Goal: Information Seeking & Learning: Learn about a topic

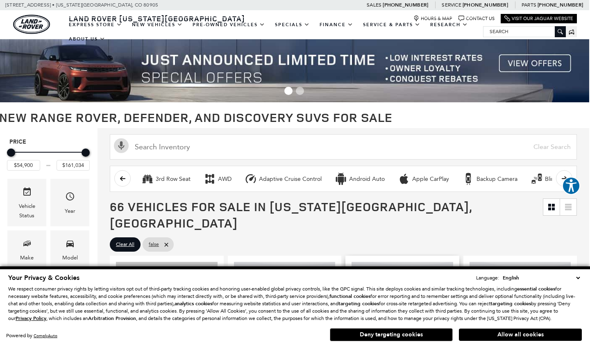
scroll to position [0, 1]
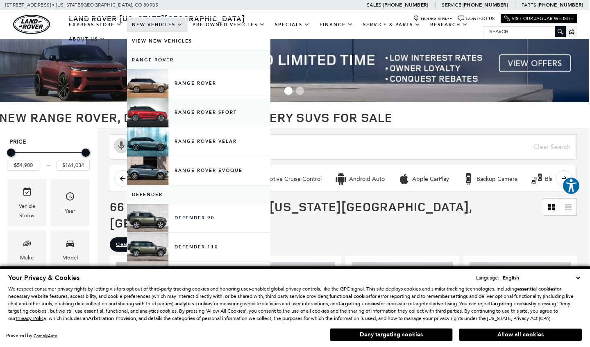
click at [189, 118] on link "Range Rover Sport" at bounding box center [198, 112] width 143 height 29
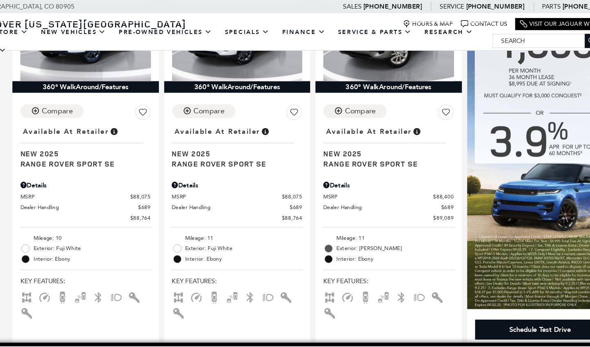
scroll to position [144, 0]
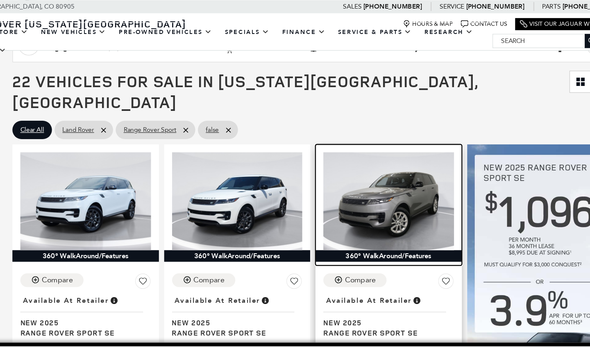
click at [352, 137] on img at bounding box center [403, 156] width 102 height 76
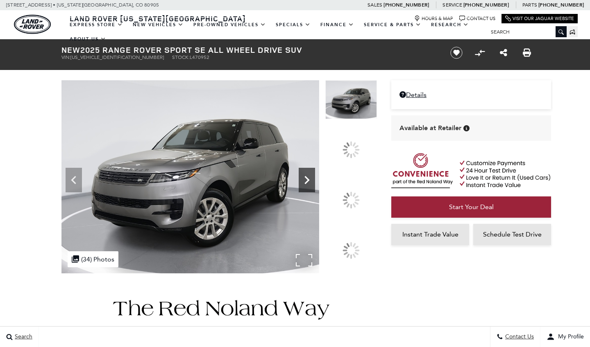
click at [310, 184] on icon at bounding box center [307, 180] width 5 height 8
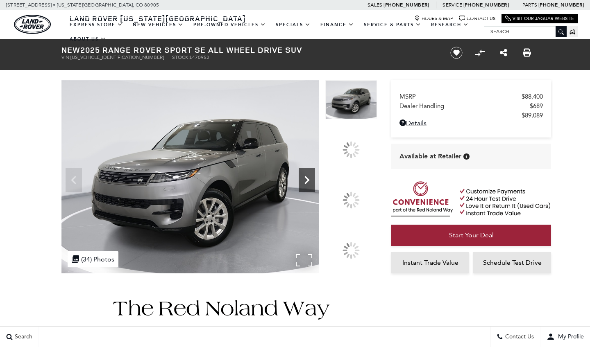
click at [355, 197] on div at bounding box center [351, 200] width 17 height 17
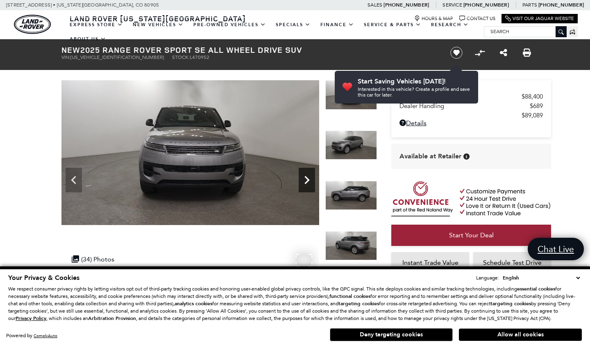
click at [307, 174] on icon "Next" at bounding box center [307, 180] width 16 height 16
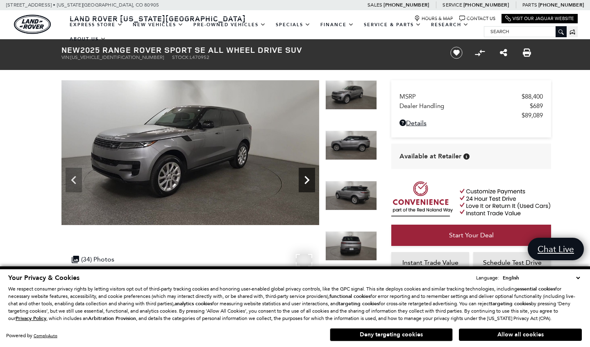
click at [306, 181] on icon "Next" at bounding box center [307, 180] width 16 height 16
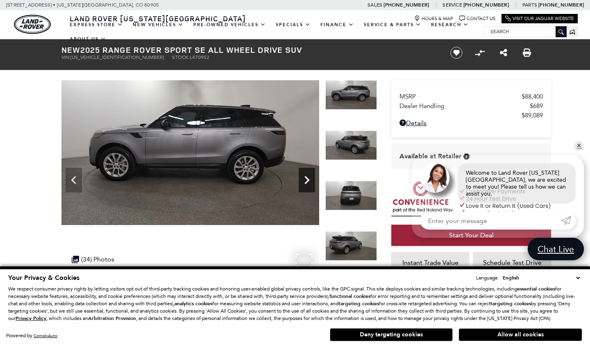
click at [307, 179] on icon "Next" at bounding box center [306, 180] width 5 height 8
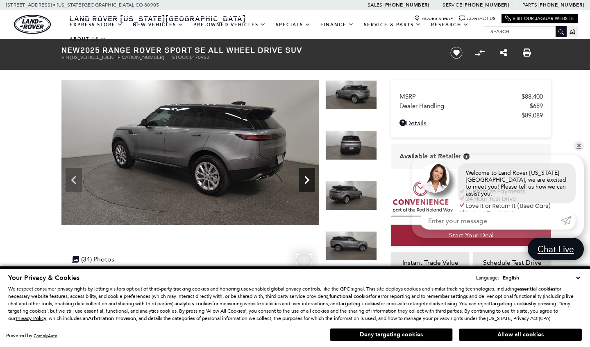
click at [307, 179] on icon "Next" at bounding box center [306, 180] width 5 height 8
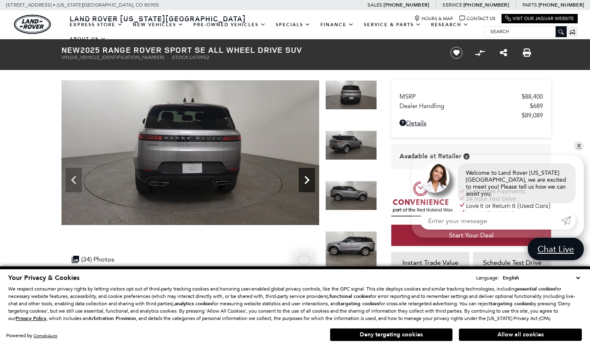
click at [307, 179] on icon "Next" at bounding box center [306, 180] width 5 height 8
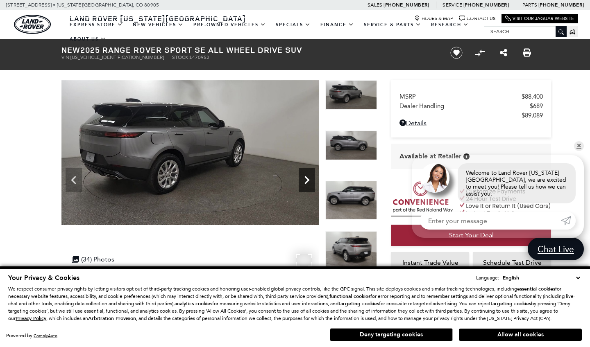
click at [306, 169] on div "Next" at bounding box center [307, 180] width 16 height 25
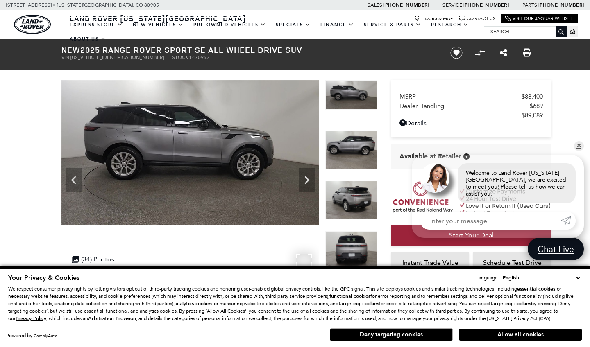
click at [311, 168] on img at bounding box center [190, 152] width 258 height 145
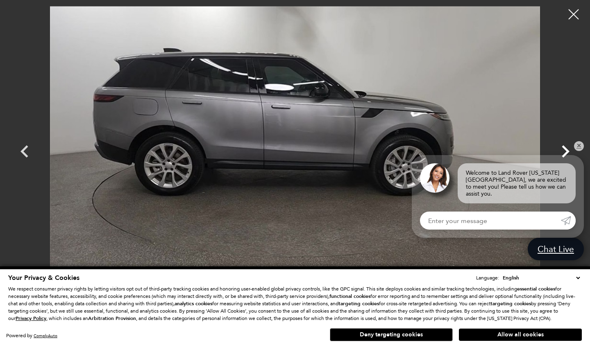
click at [571, 150] on icon "Next" at bounding box center [565, 151] width 25 height 25
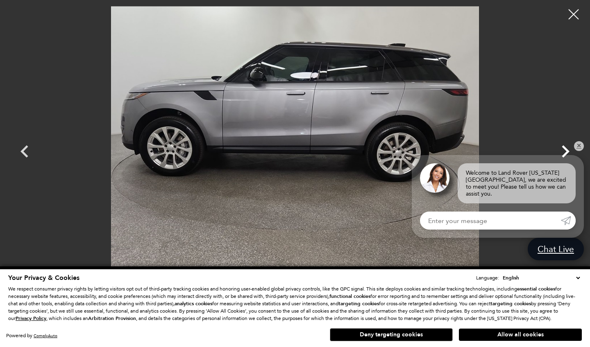
click at [571, 150] on icon "Next" at bounding box center [565, 151] width 25 height 25
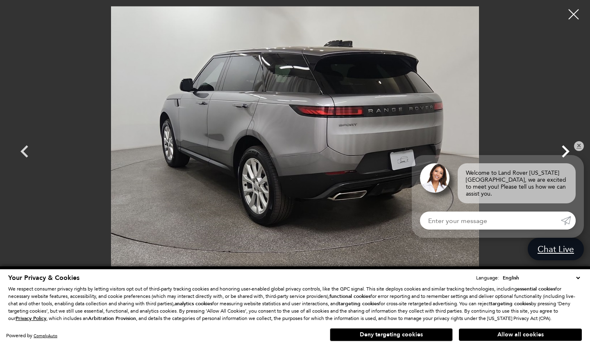
click at [571, 150] on icon "Next" at bounding box center [565, 151] width 25 height 25
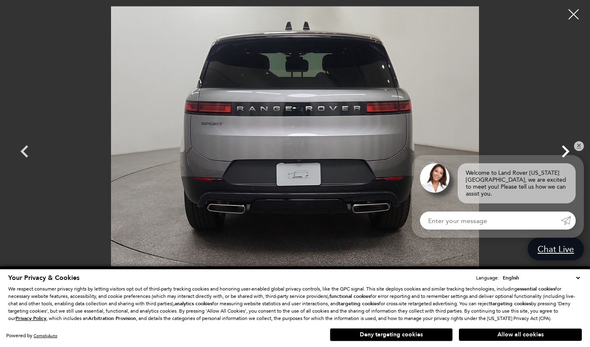
click at [571, 150] on icon "Next" at bounding box center [565, 151] width 25 height 25
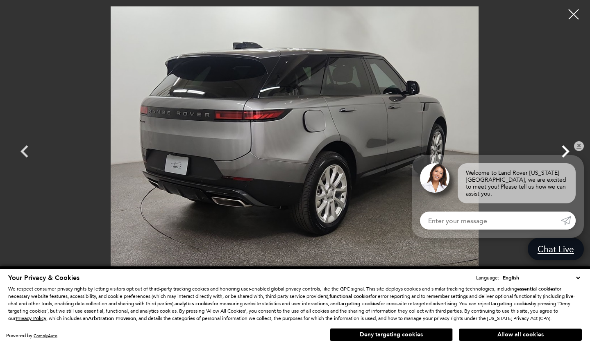
click at [570, 150] on icon "Next" at bounding box center [565, 151] width 25 height 25
click at [565, 148] on icon "Next" at bounding box center [566, 151] width 8 height 12
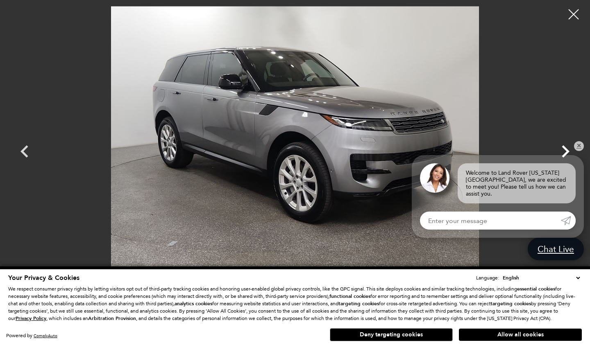
click at [565, 148] on icon "Next" at bounding box center [566, 151] width 8 height 12
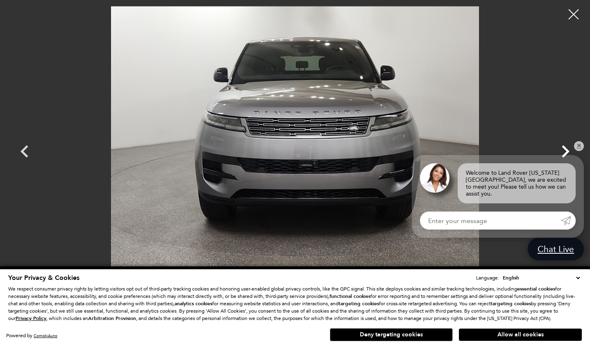
click at [566, 150] on icon "Next" at bounding box center [566, 151] width 8 height 12
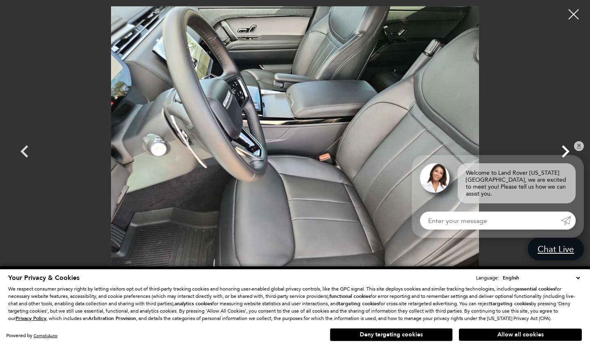
click at [567, 150] on icon "Next" at bounding box center [566, 151] width 8 height 12
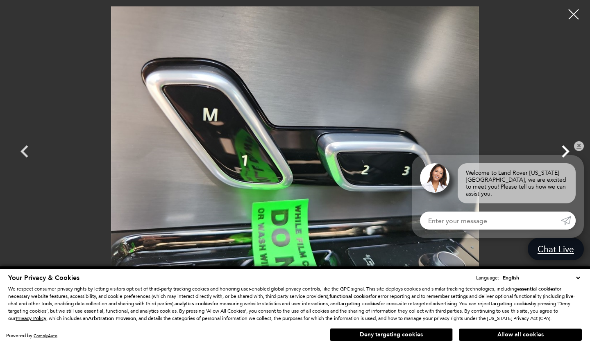
click at [567, 150] on icon "Next" at bounding box center [566, 151] width 8 height 12
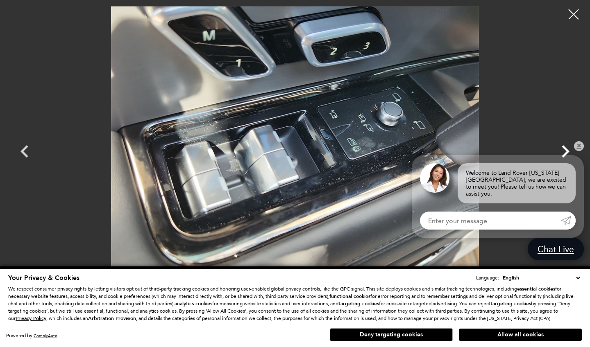
click at [567, 150] on icon "Next" at bounding box center [566, 151] width 8 height 12
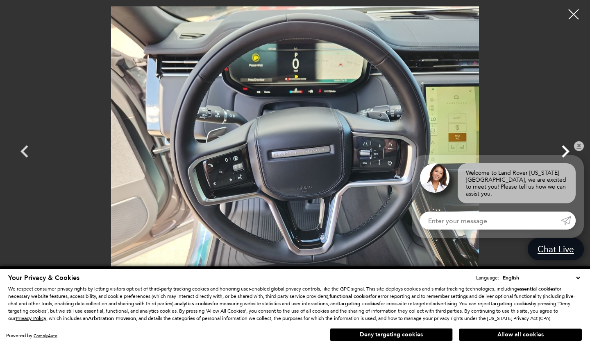
click at [567, 150] on icon "Next" at bounding box center [566, 151] width 8 height 12
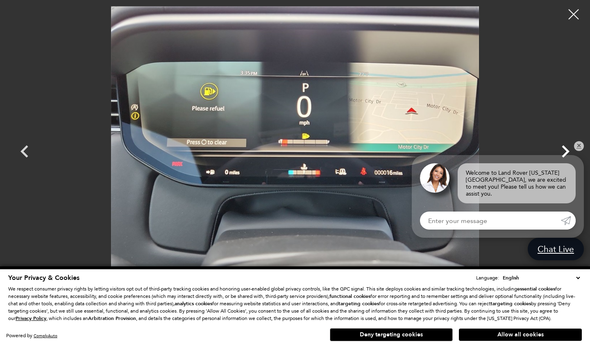
click at [567, 150] on icon "Next" at bounding box center [566, 151] width 8 height 12
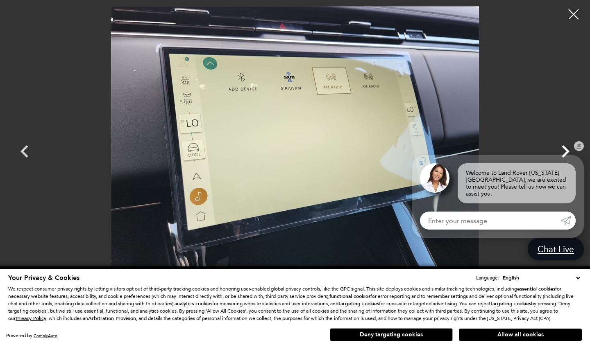
click at [567, 150] on icon "Next" at bounding box center [566, 151] width 8 height 12
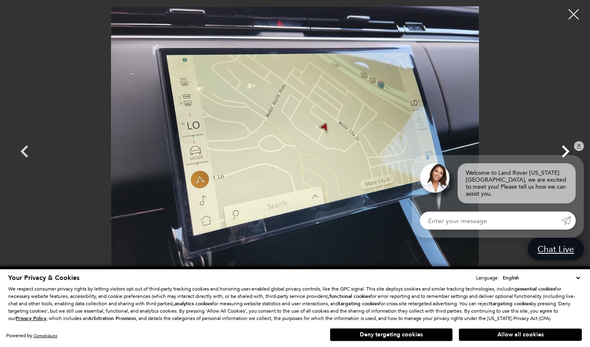
click at [567, 150] on icon "Next" at bounding box center [566, 151] width 8 height 12
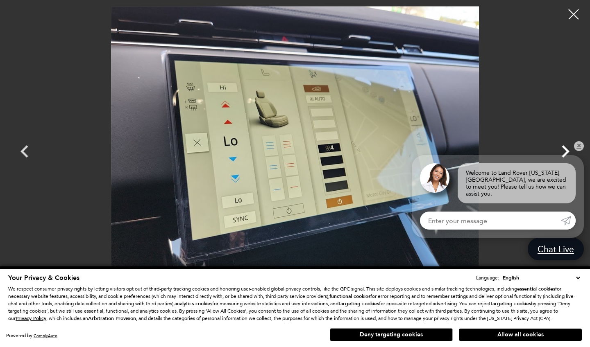
click at [566, 151] on icon "Next" at bounding box center [566, 151] width 8 height 12
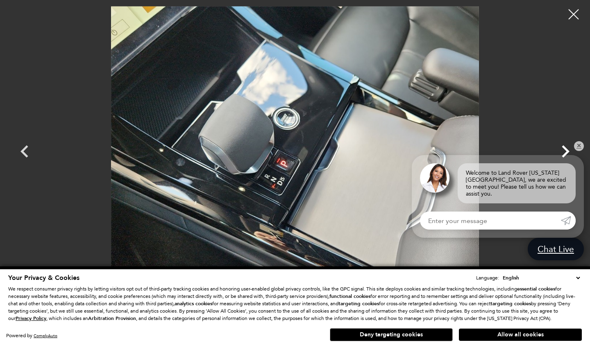
click at [566, 151] on icon "Next" at bounding box center [566, 151] width 8 height 12
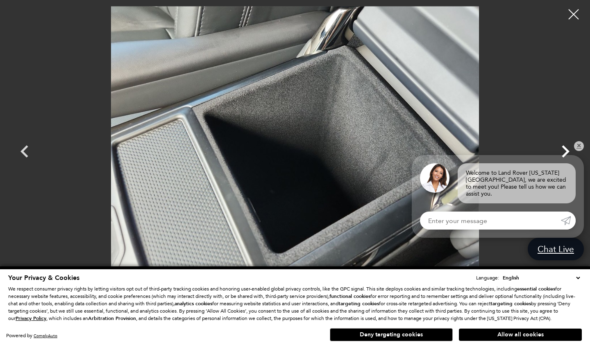
click at [566, 151] on icon "Next" at bounding box center [566, 151] width 8 height 12
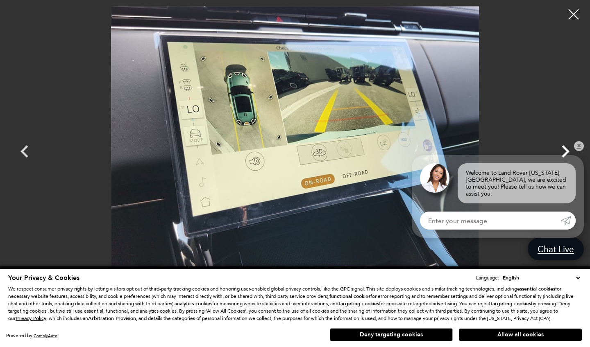
click at [566, 151] on icon "Next" at bounding box center [566, 151] width 8 height 12
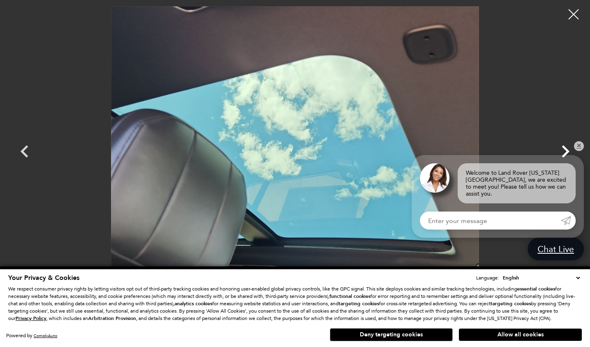
click at [566, 151] on icon "Next" at bounding box center [566, 151] width 8 height 12
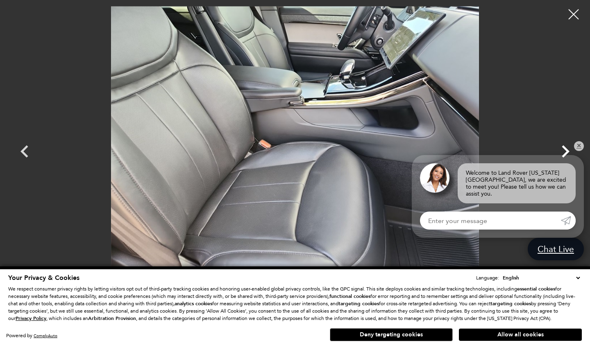
click at [566, 151] on icon "Next" at bounding box center [566, 151] width 8 height 12
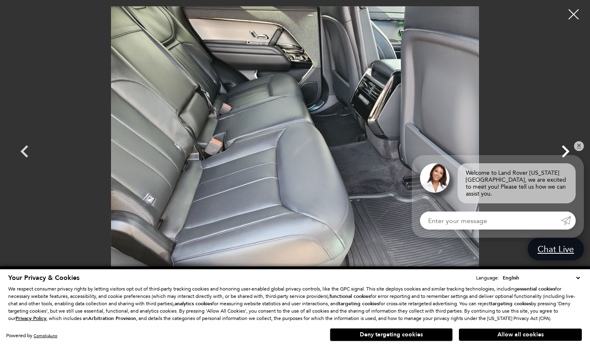
click at [566, 151] on icon "Next" at bounding box center [566, 151] width 8 height 12
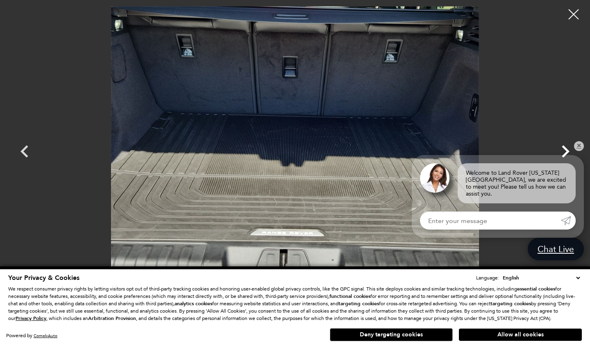
click at [566, 151] on icon "Next" at bounding box center [566, 151] width 8 height 12
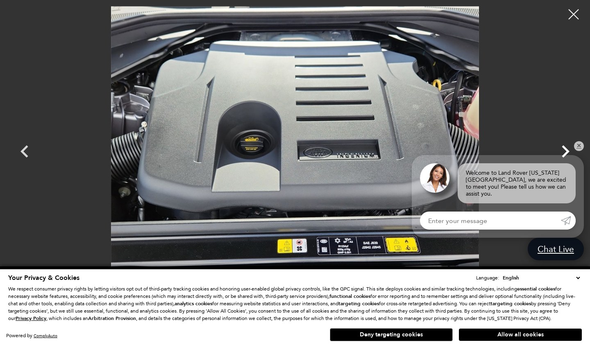
click at [566, 151] on icon "Next" at bounding box center [566, 151] width 8 height 12
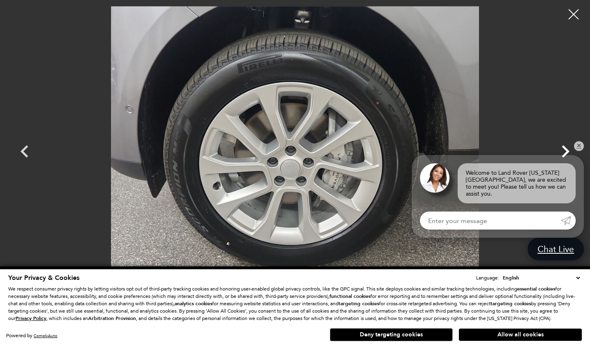
click at [566, 151] on icon "Next" at bounding box center [566, 151] width 8 height 12
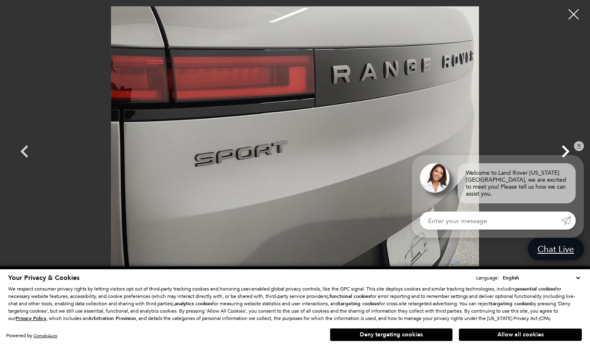
click at [566, 151] on icon "Next" at bounding box center [566, 151] width 8 height 12
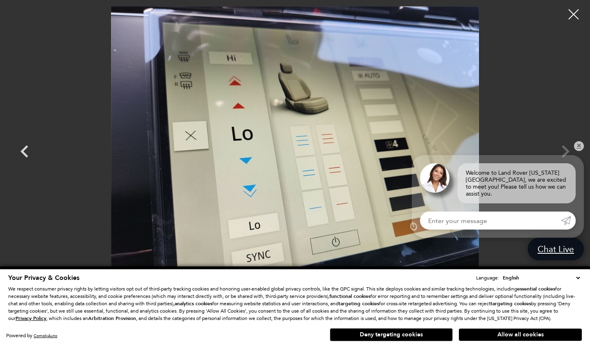
click at [566, 150] on div at bounding box center [295, 144] width 574 height 276
click at [572, 15] on div at bounding box center [574, 15] width 22 height 22
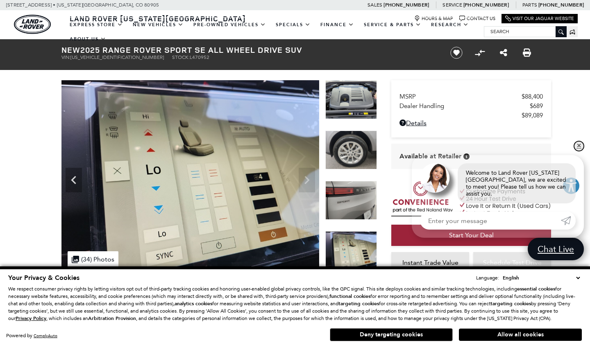
click at [580, 149] on link "✕" at bounding box center [579, 146] width 10 height 10
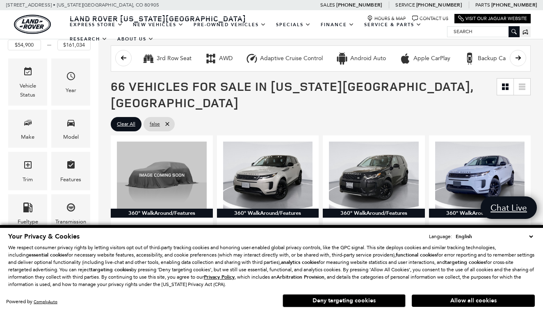
scroll to position [103, 0]
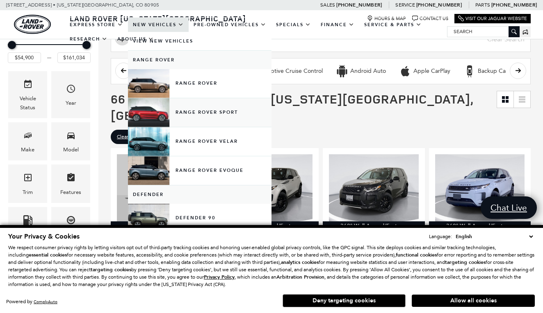
click at [198, 117] on link "Range Rover Sport" at bounding box center [199, 112] width 143 height 29
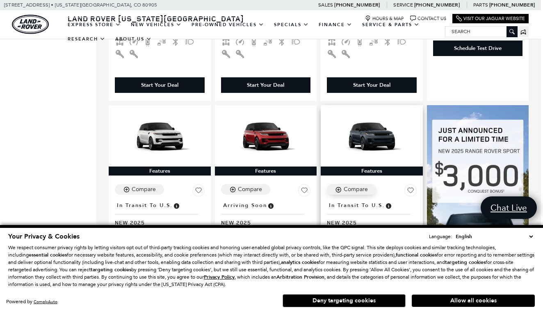
scroll to position [490, 2]
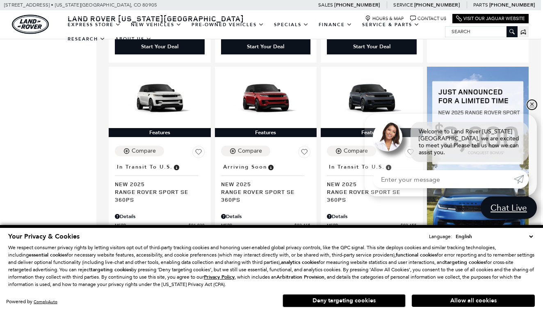
click at [531, 110] on link "✕" at bounding box center [532, 105] width 10 height 10
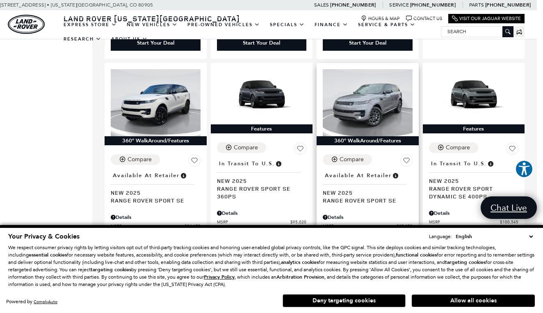
scroll to position [1112, 6]
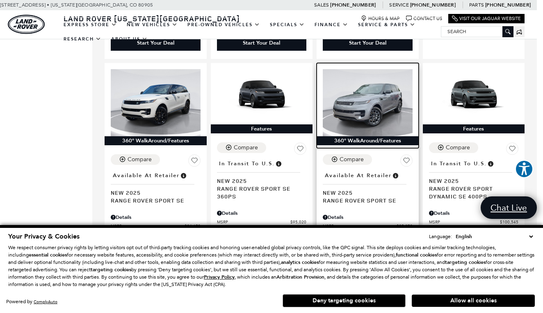
click at [368, 87] on img at bounding box center [367, 102] width 90 height 67
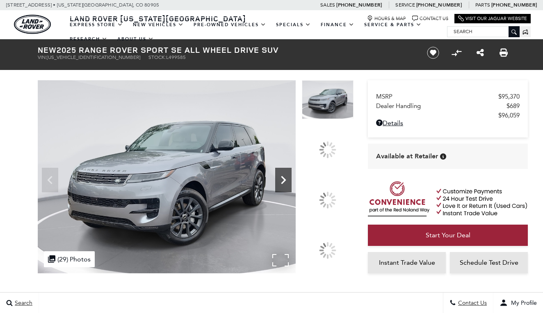
click at [327, 196] on div at bounding box center [327, 200] width 17 height 17
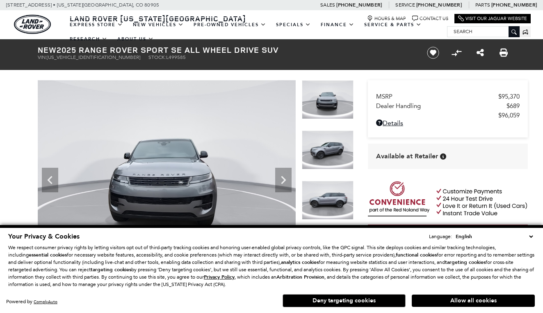
click at [259, 176] on img at bounding box center [167, 176] width 258 height 193
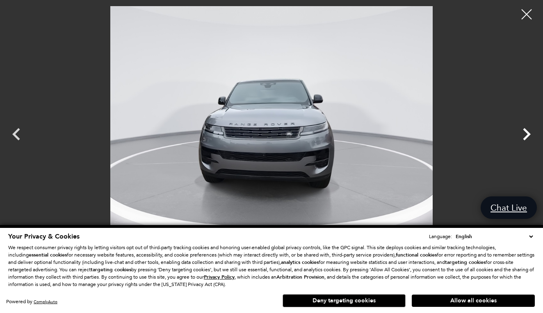
click at [529, 133] on icon "Next" at bounding box center [526, 134] width 8 height 12
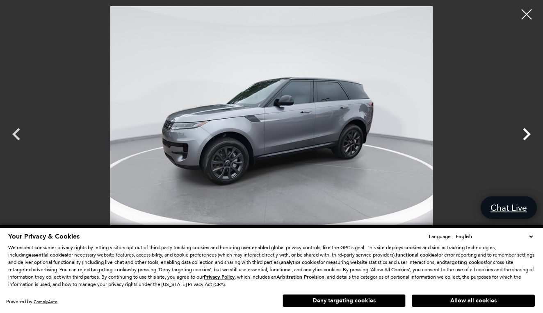
click at [529, 133] on icon "Next" at bounding box center [526, 134] width 8 height 12
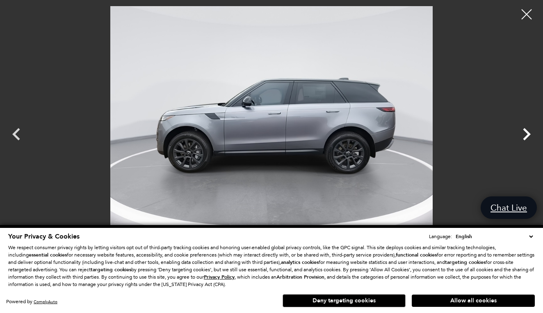
click at [529, 133] on icon "Next" at bounding box center [526, 134] width 8 height 12
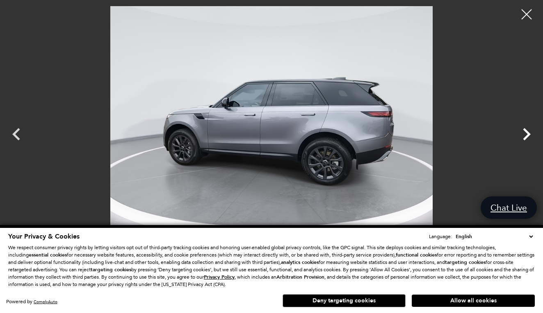
click at [529, 133] on icon "Next" at bounding box center [526, 134] width 8 height 12
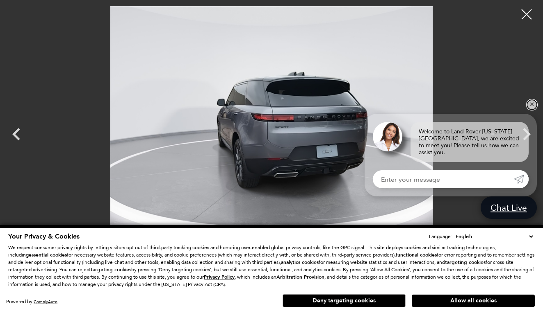
click at [531, 109] on link "✕" at bounding box center [532, 105] width 10 height 10
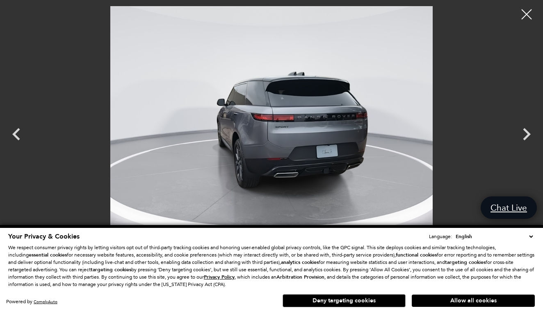
scroll to position [236, 0]
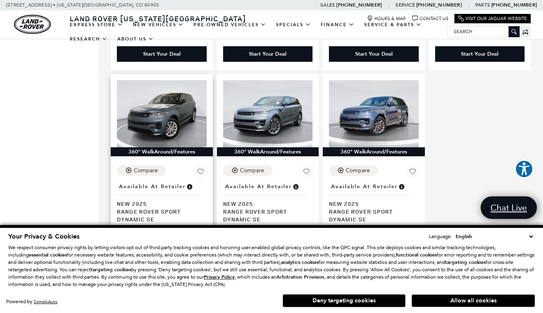
scroll to position [1738, 0]
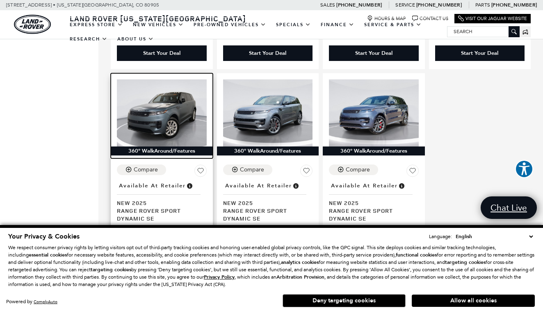
click at [154, 85] on img at bounding box center [162, 112] width 90 height 67
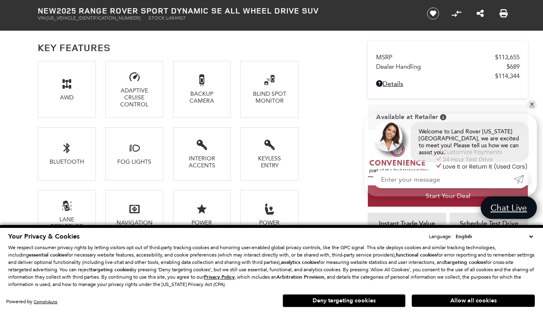
scroll to position [565, 0]
